Goal: Transaction & Acquisition: Purchase product/service

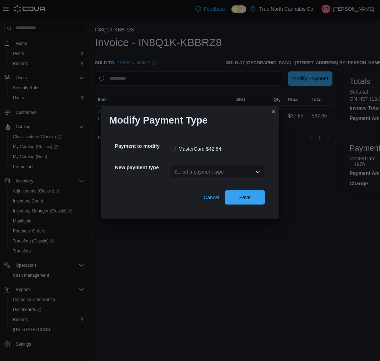
click at [240, 173] on div "Select a payment type" at bounding box center [217, 172] width 95 height 14
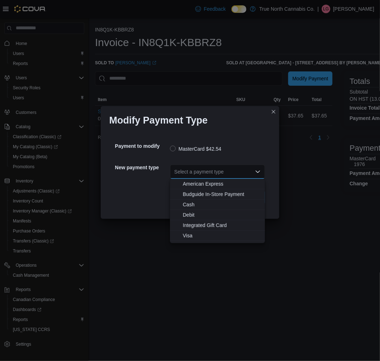
click at [187, 219] on button "Debit" at bounding box center [217, 215] width 95 height 10
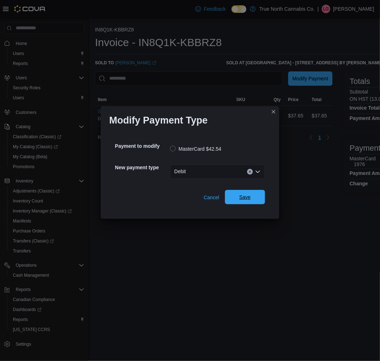
click at [249, 198] on span "Save" at bounding box center [244, 196] width 11 height 7
